Goal: Obtain resource: Obtain resource

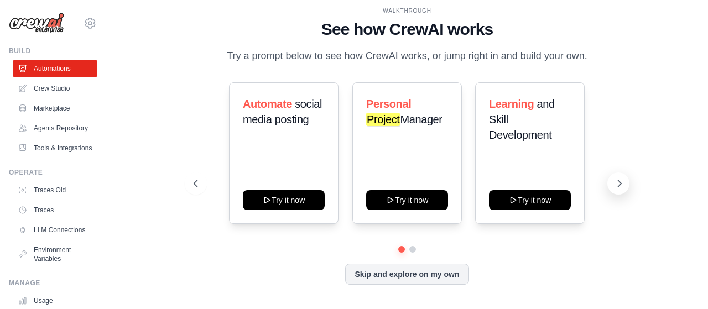
click at [624, 182] on icon at bounding box center [619, 183] width 11 height 11
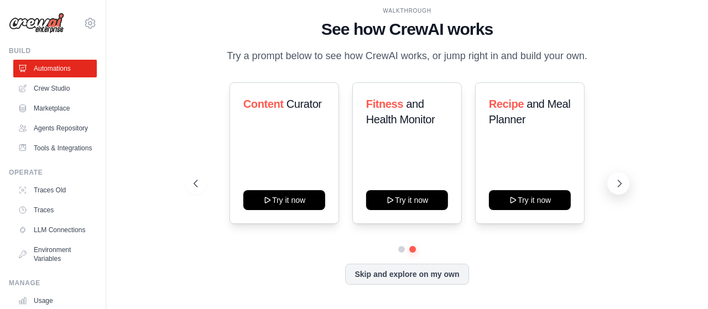
click at [624, 182] on icon at bounding box center [619, 183] width 11 height 11
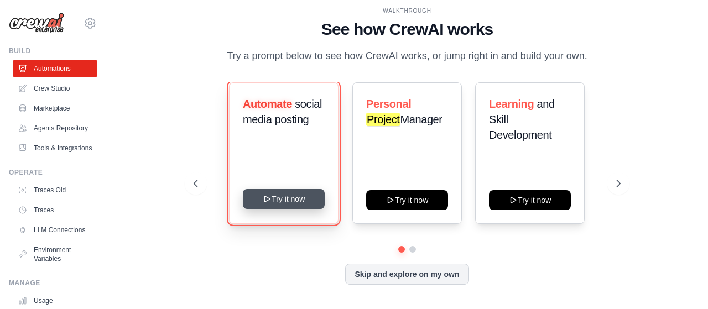
click at [290, 203] on button "Try it now" at bounding box center [284, 199] width 82 height 20
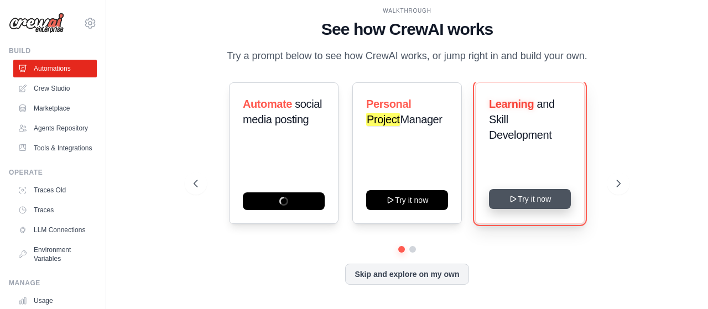
click at [514, 198] on icon at bounding box center [513, 199] width 5 height 6
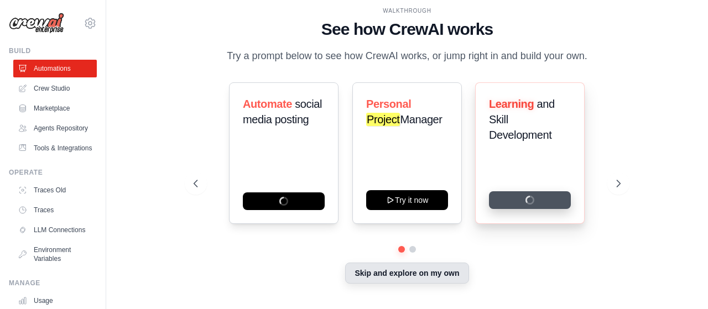
click at [373, 282] on button "Skip and explore on my own" at bounding box center [406, 273] width 123 height 21
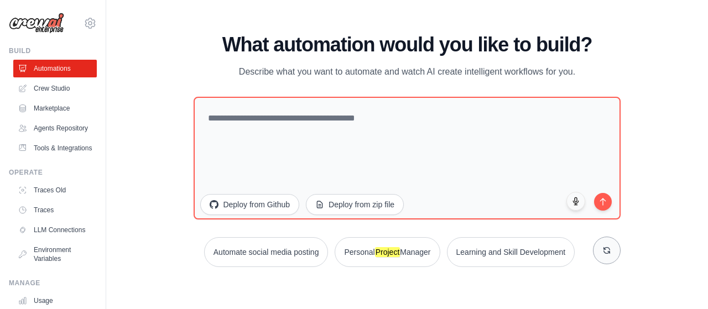
click at [608, 246] on icon at bounding box center [606, 250] width 9 height 9
click at [41, 110] on link "Marketplace" at bounding box center [56, 109] width 84 height 18
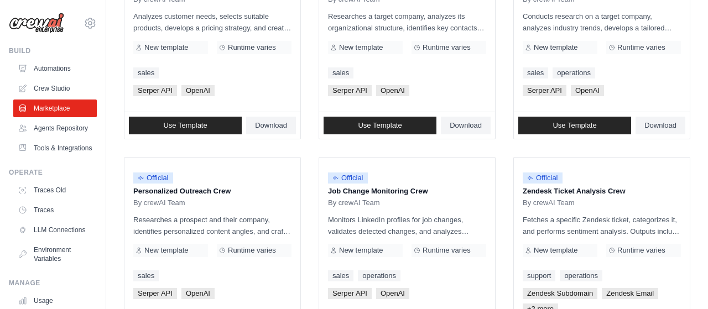
scroll to position [460, 0]
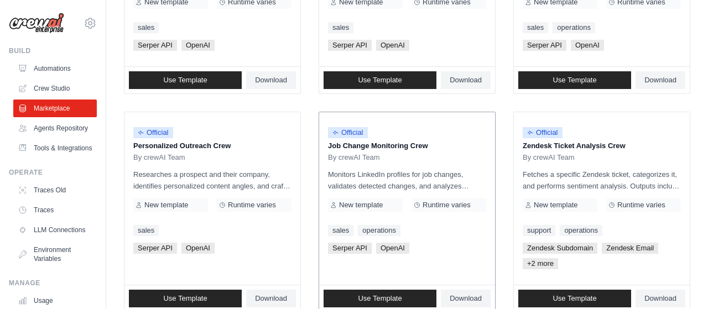
click at [477, 142] on p "Job Change Monitoring Crew" at bounding box center [407, 145] width 158 height 11
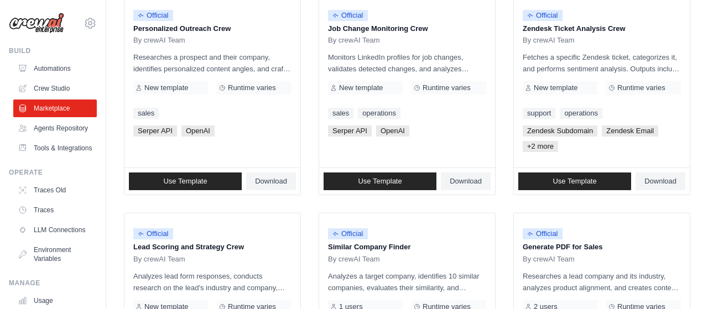
scroll to position [518, 0]
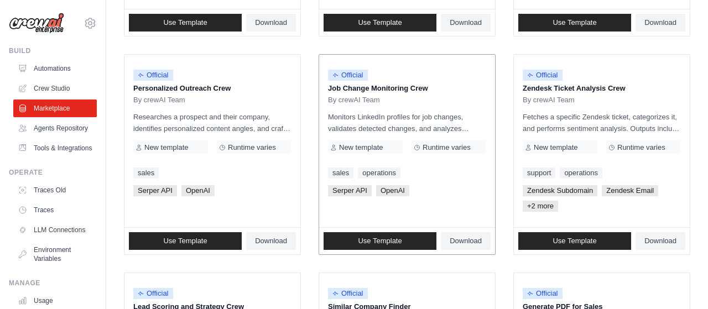
click at [360, 126] on p "Monitors LinkedIn profiles for job changes, validates detected changes, and ana…" at bounding box center [407, 122] width 158 height 23
click at [356, 75] on span "Official" at bounding box center [348, 75] width 40 height 11
click at [395, 235] on link "Use Template" at bounding box center [380, 241] width 113 height 18
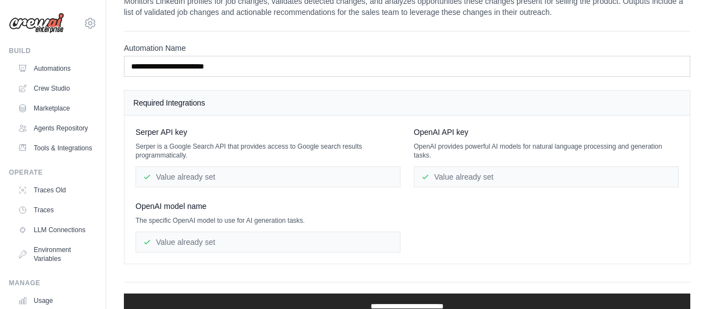
scroll to position [58, 0]
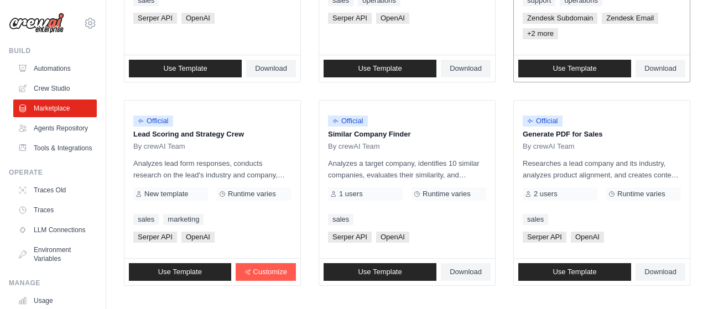
scroll to position [744, 0]
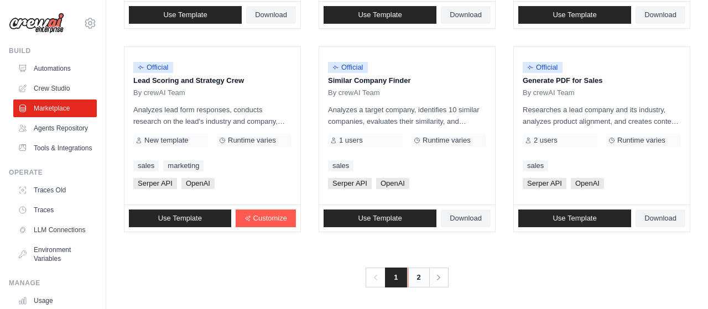
click at [426, 275] on link "2" at bounding box center [419, 278] width 22 height 20
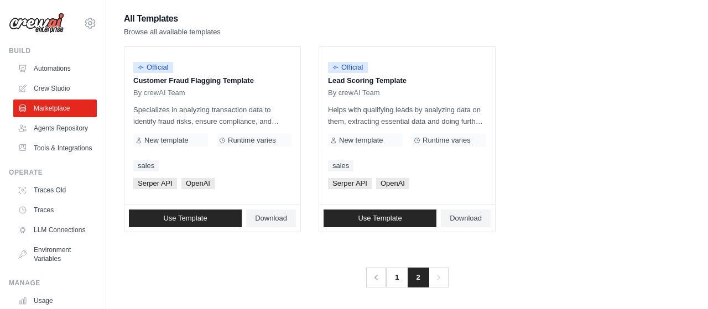
scroll to position [104, 0]
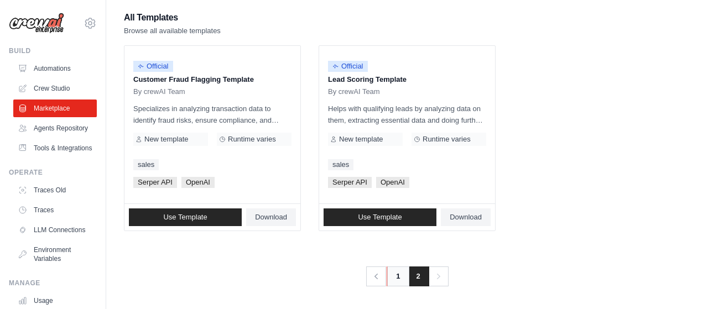
click at [395, 279] on link "1" at bounding box center [398, 277] width 22 height 20
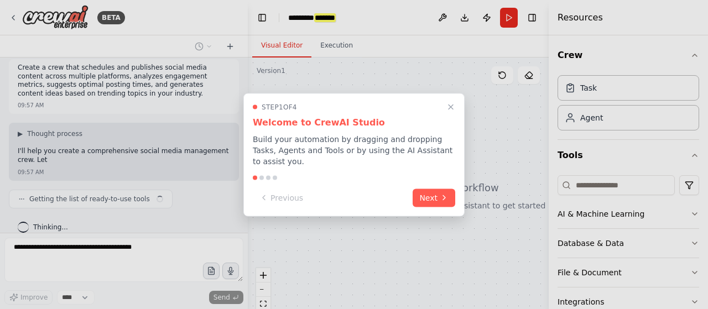
scroll to position [15, 0]
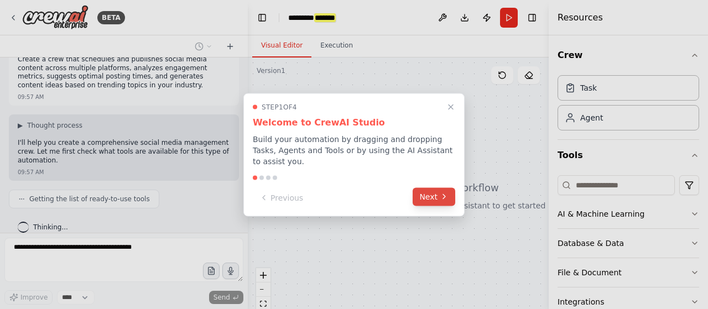
click at [426, 190] on button "Next" at bounding box center [434, 197] width 43 height 18
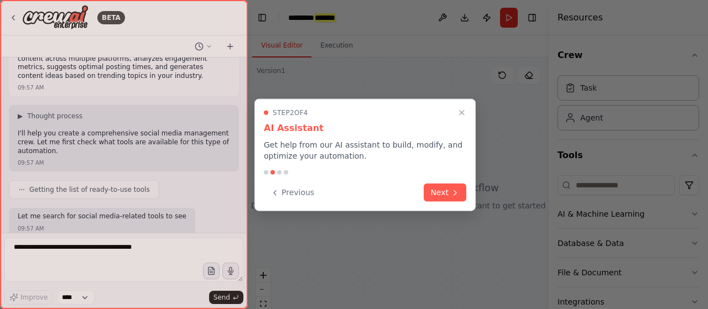
scroll to position [90, 0]
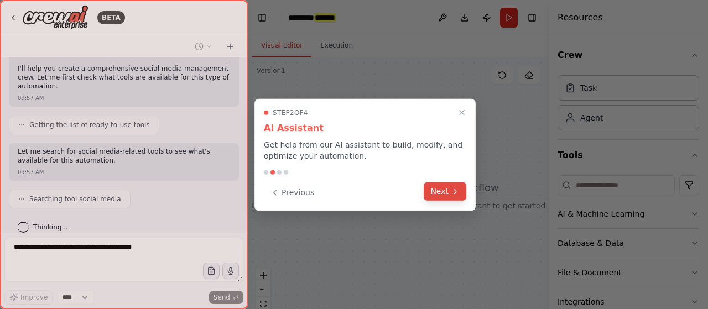
click at [434, 192] on button "Next" at bounding box center [445, 192] width 43 height 18
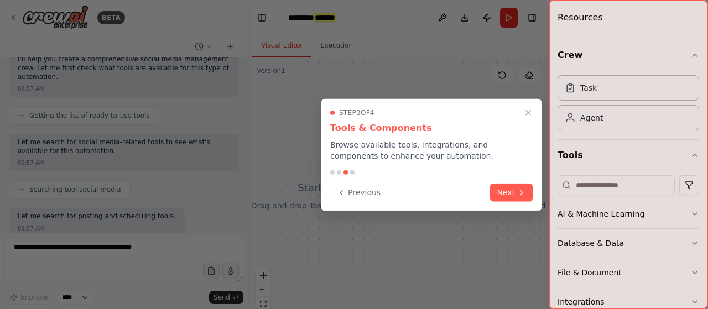
scroll to position [155, 0]
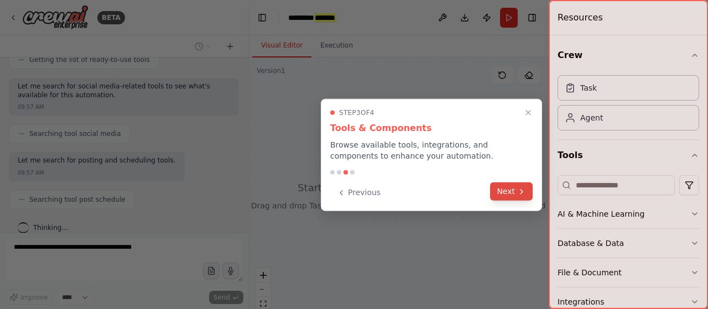
click at [504, 195] on button "Next" at bounding box center [511, 192] width 43 height 18
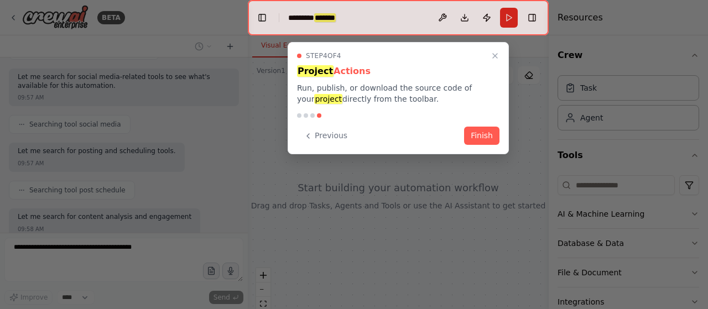
scroll to position [220, 0]
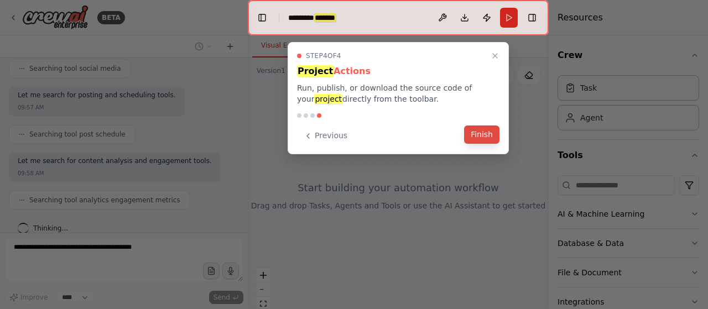
click at [486, 138] on button "Finish" at bounding box center [481, 135] width 35 height 18
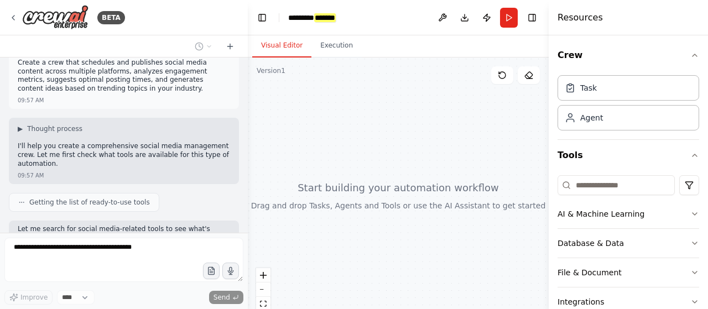
scroll to position [0, 0]
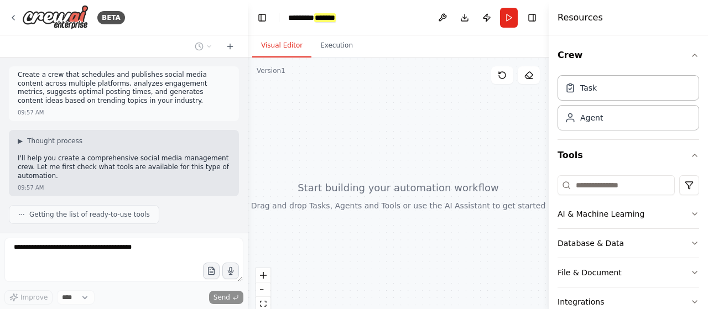
click at [220, 216] on div "Create a crew that schedules and publishes social media content across multiple…" at bounding box center [124, 145] width 248 height 175
click at [18, 19] on div "BETA" at bounding box center [67, 17] width 116 height 25
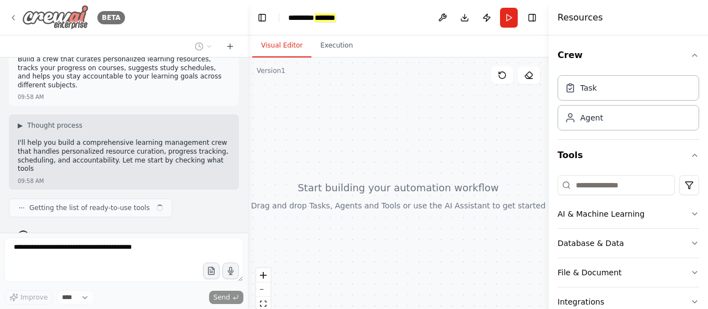
scroll to position [24, 0]
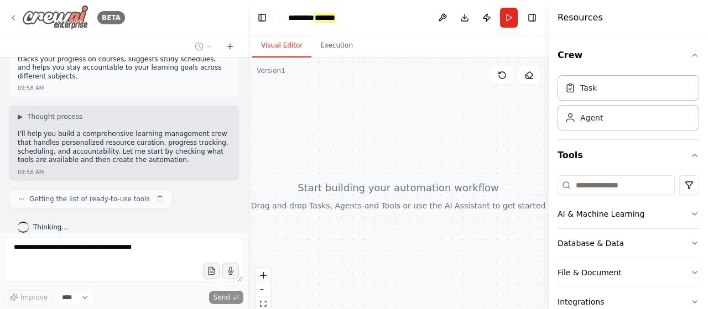
click at [18, 15] on div "BETA" at bounding box center [67, 17] width 116 height 25
